Goal: Information Seeking & Learning: Learn about a topic

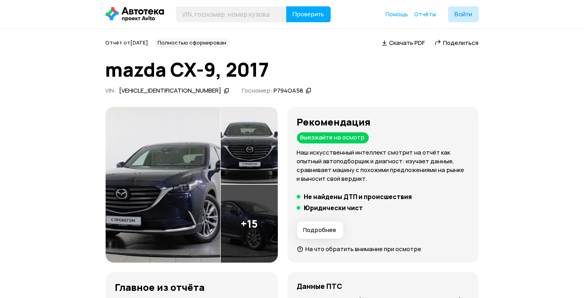
click at [217, 148] on img at bounding box center [163, 185] width 115 height 156
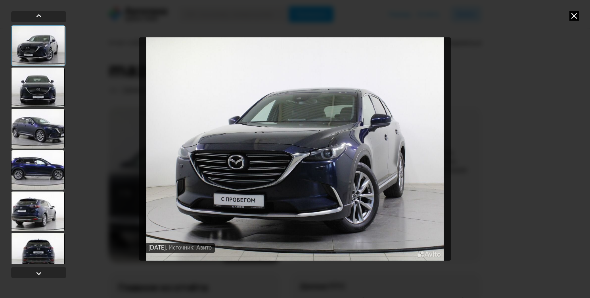
click at [34, 87] on div at bounding box center [38, 87] width 54 height 40
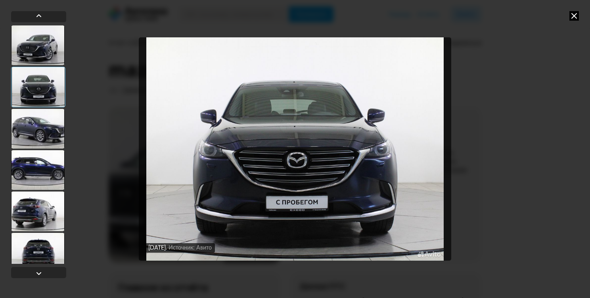
click at [54, 131] on div at bounding box center [38, 129] width 54 height 40
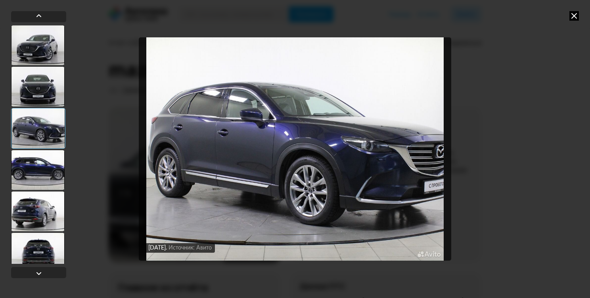
click at [34, 164] on div at bounding box center [38, 170] width 54 height 40
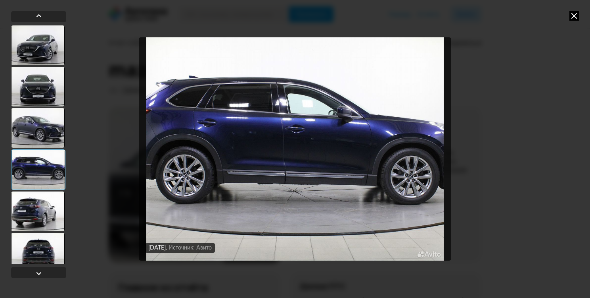
click at [30, 217] on div at bounding box center [38, 211] width 54 height 40
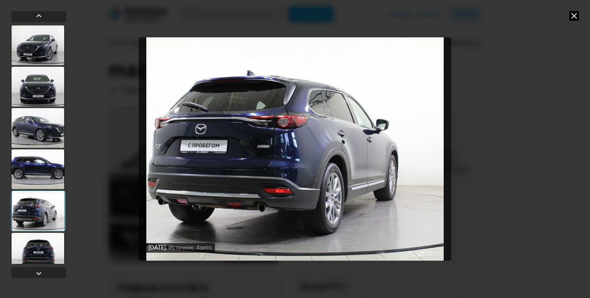
click at [38, 263] on div at bounding box center [38, 253] width 54 height 40
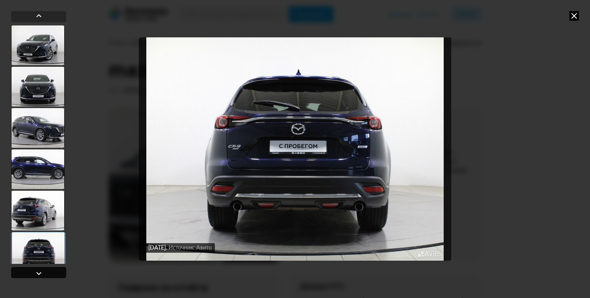
click at [39, 269] on div at bounding box center [39, 273] width 10 height 10
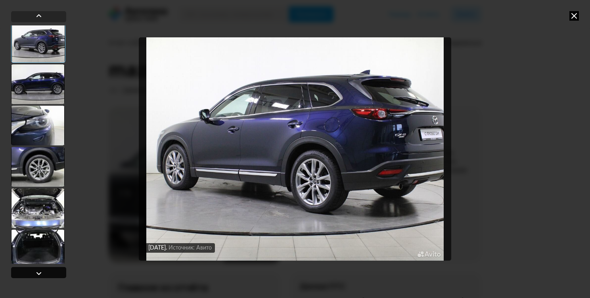
scroll to position [250, 0]
click at [39, 269] on div at bounding box center [39, 273] width 10 height 10
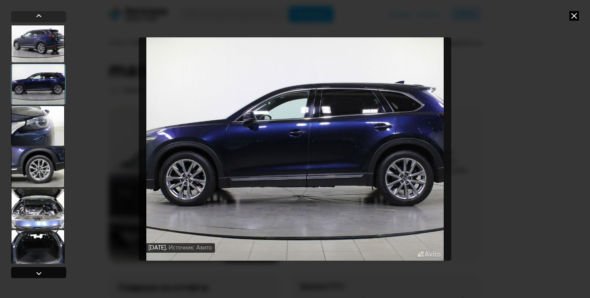
click at [39, 269] on div at bounding box center [39, 273] width 10 height 10
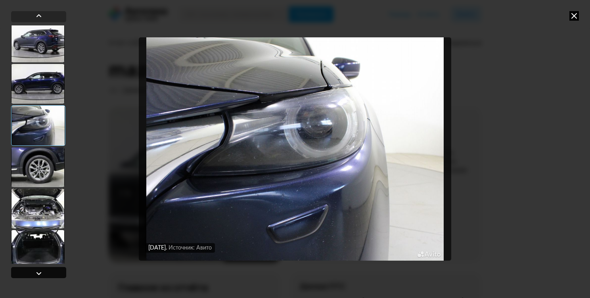
click at [39, 269] on div at bounding box center [39, 273] width 10 height 10
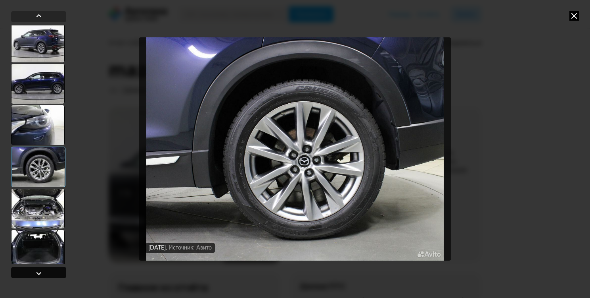
click at [39, 269] on div at bounding box center [39, 273] width 10 height 10
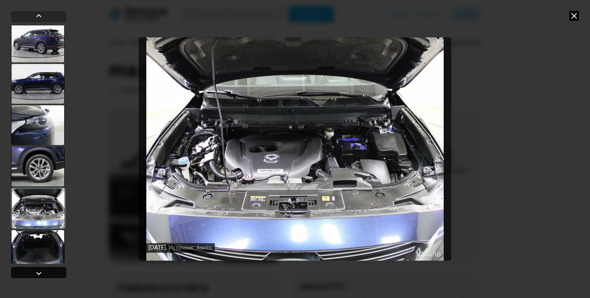
click at [39, 269] on div at bounding box center [39, 273] width 10 height 10
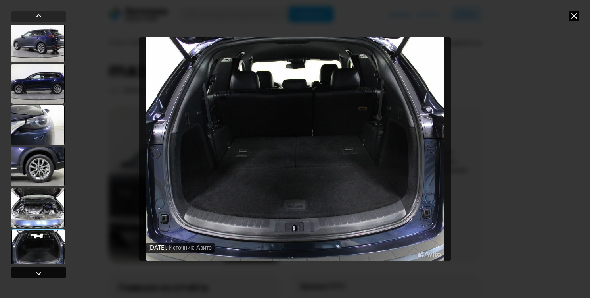
click at [39, 269] on div at bounding box center [39, 273] width 10 height 10
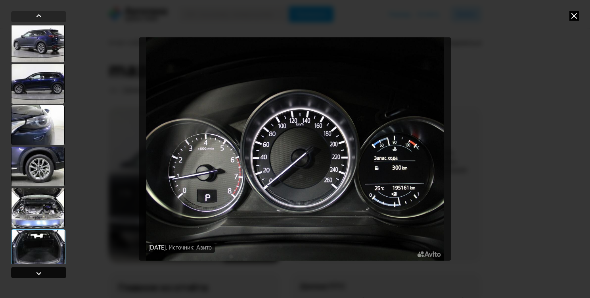
scroll to position [489, 0]
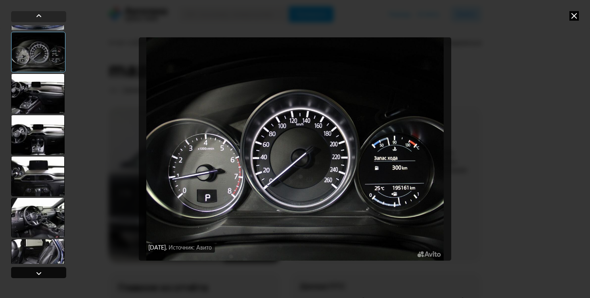
click at [39, 269] on div at bounding box center [39, 273] width 10 height 10
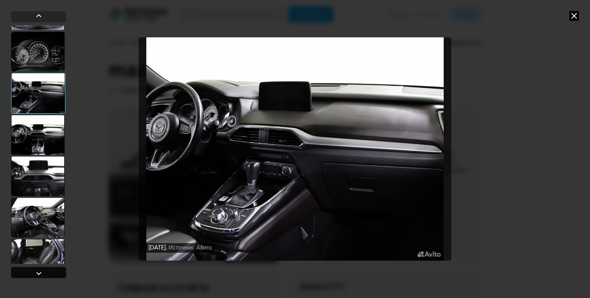
click at [39, 269] on div at bounding box center [39, 273] width 10 height 10
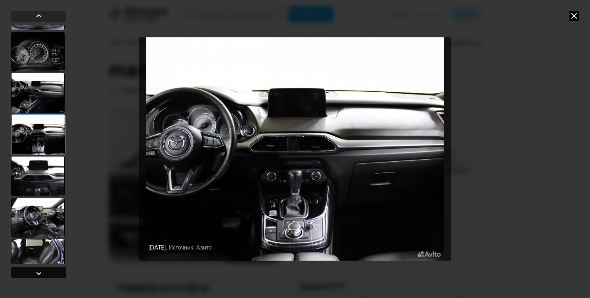
click at [39, 269] on div at bounding box center [39, 273] width 10 height 10
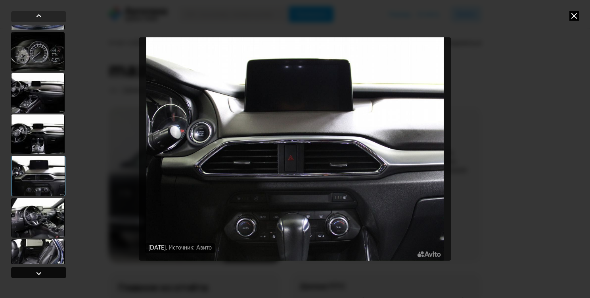
click at [39, 269] on div at bounding box center [39, 273] width 10 height 10
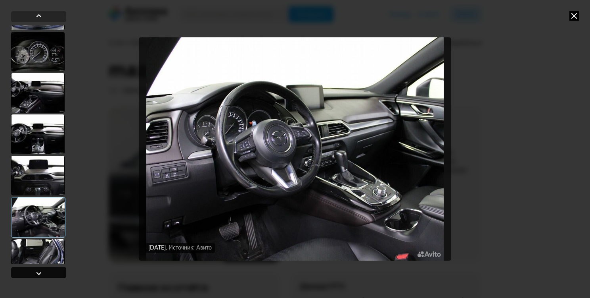
click at [39, 269] on div at bounding box center [39, 273] width 10 height 10
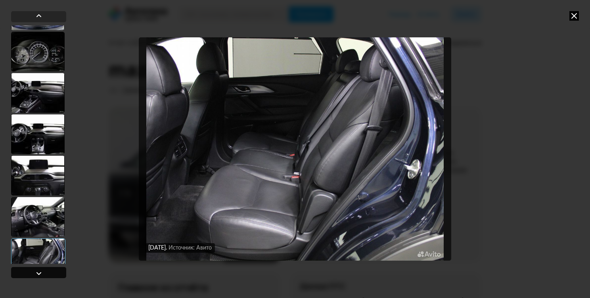
click at [39, 269] on div at bounding box center [39, 273] width 10 height 10
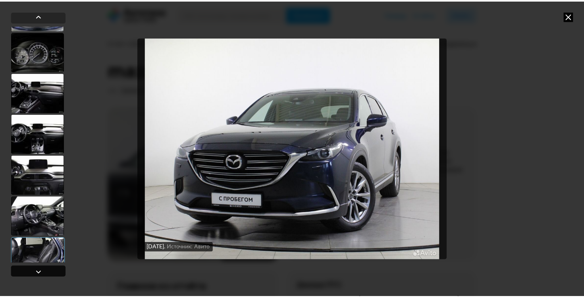
scroll to position [505, 0]
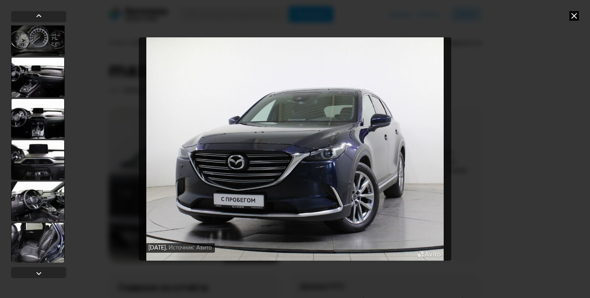
click at [575, 14] on icon at bounding box center [575, 16] width 10 height 10
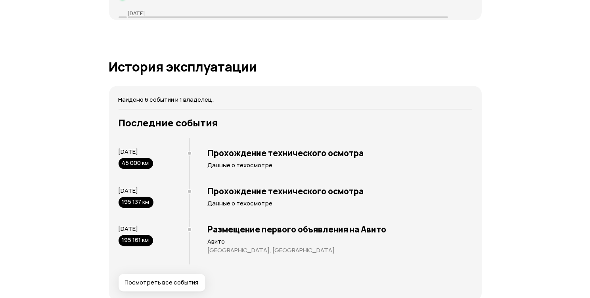
scroll to position [1468, 0]
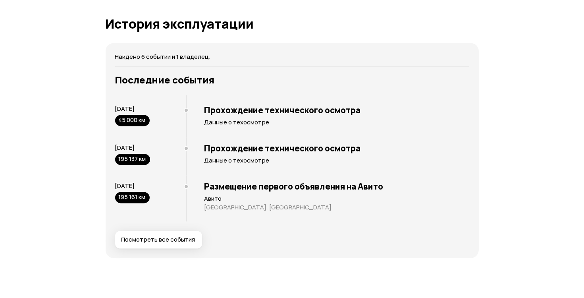
click at [175, 244] on button "Посмотреть все события" at bounding box center [158, 239] width 87 height 17
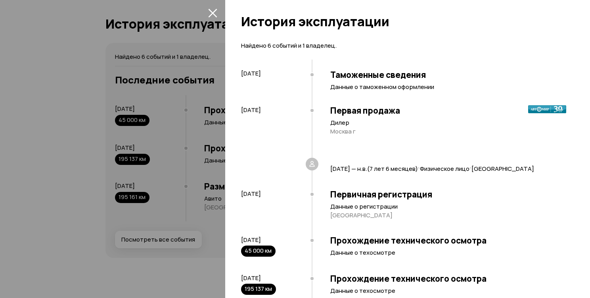
scroll to position [101, 0]
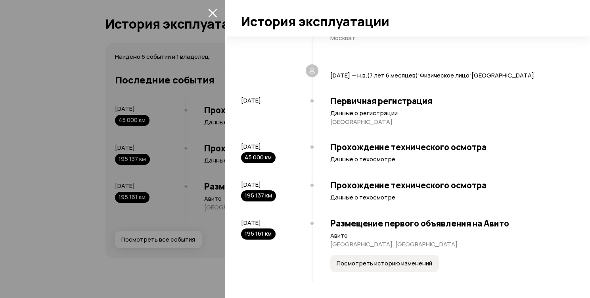
click at [379, 265] on span "Посмотреть историю изменений" at bounding box center [385, 263] width 96 height 8
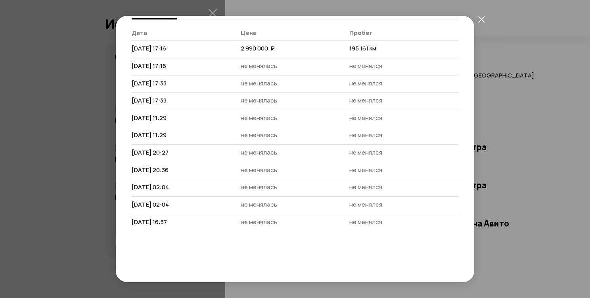
scroll to position [65, 0]
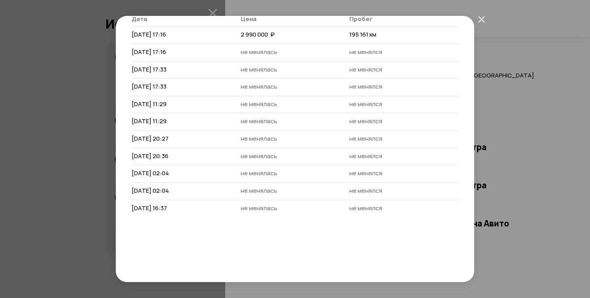
drag, startPoint x: 480, startPoint y: 17, endPoint x: 481, endPoint y: 24, distance: 6.8
click at [480, 18] on icon "закрыть" at bounding box center [482, 19] width 6 height 6
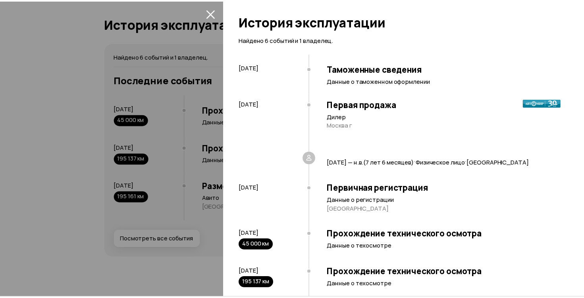
scroll to position [0, 0]
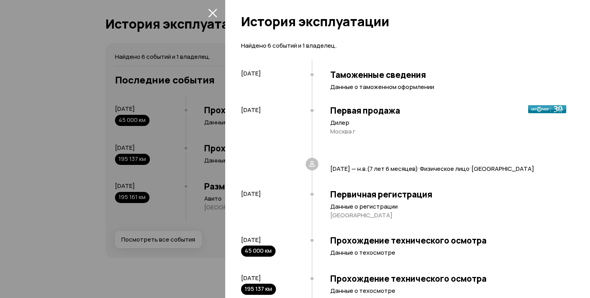
click at [33, 84] on div at bounding box center [295, 149] width 590 height 298
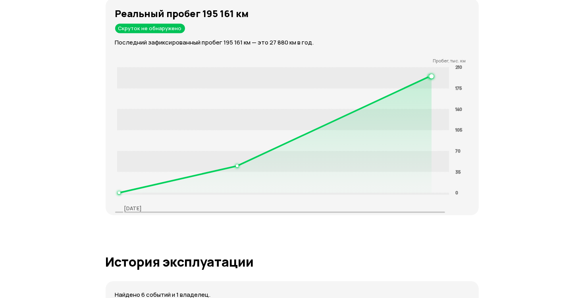
scroll to position [1190, 0]
